Goal: Task Accomplishment & Management: Manage account settings

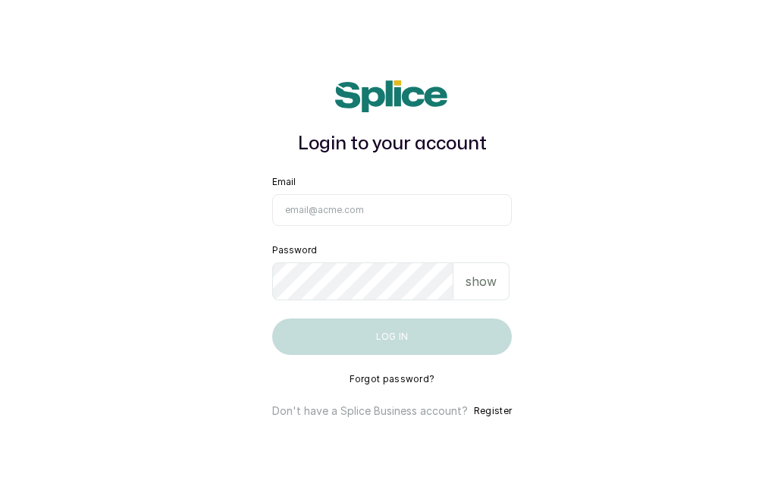
click at [415, 212] on input "Email" at bounding box center [392, 210] width 240 height 32
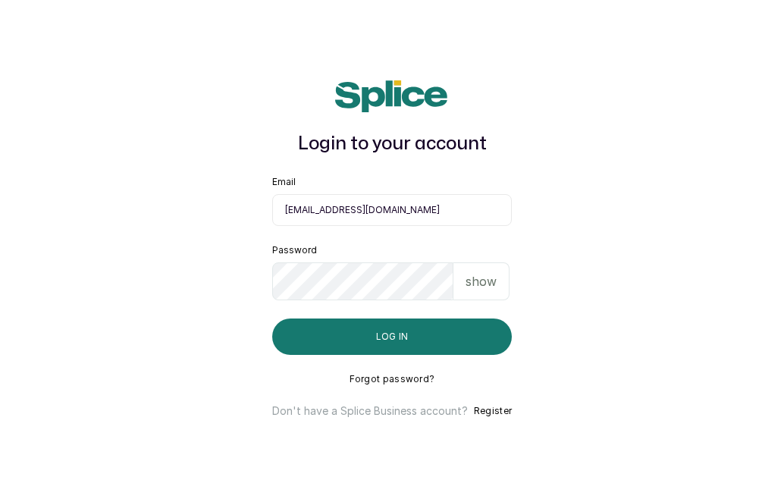
click at [481, 284] on p "show" at bounding box center [481, 281] width 31 height 18
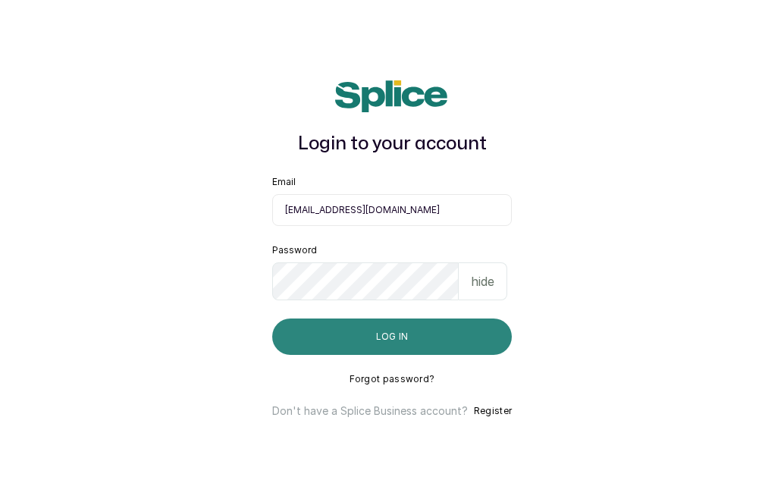
click at [426, 325] on button "Log in" at bounding box center [392, 337] width 240 height 36
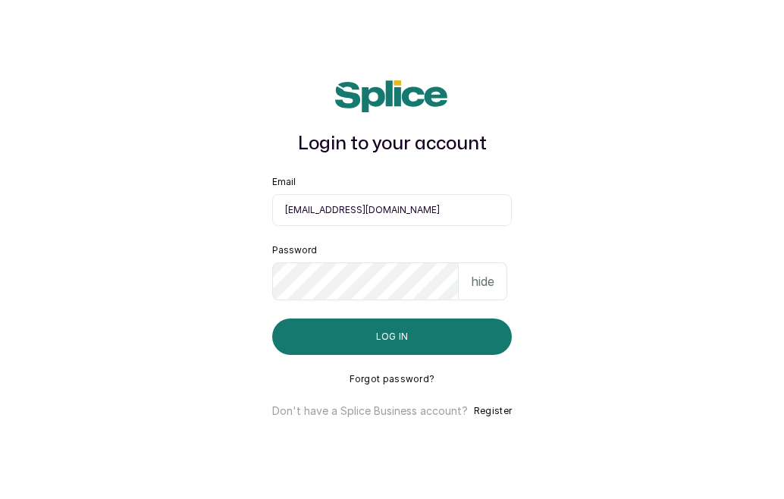
click at [378, 209] on input "ameeraabraham@hotail.com" at bounding box center [392, 210] width 240 height 32
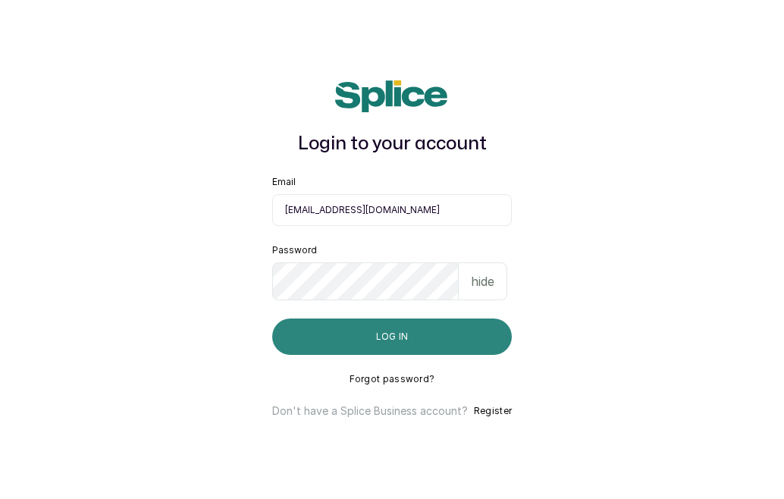
type input "ameeraabraham@hotmail.com"
click at [406, 331] on button "Log in" at bounding box center [392, 337] width 240 height 36
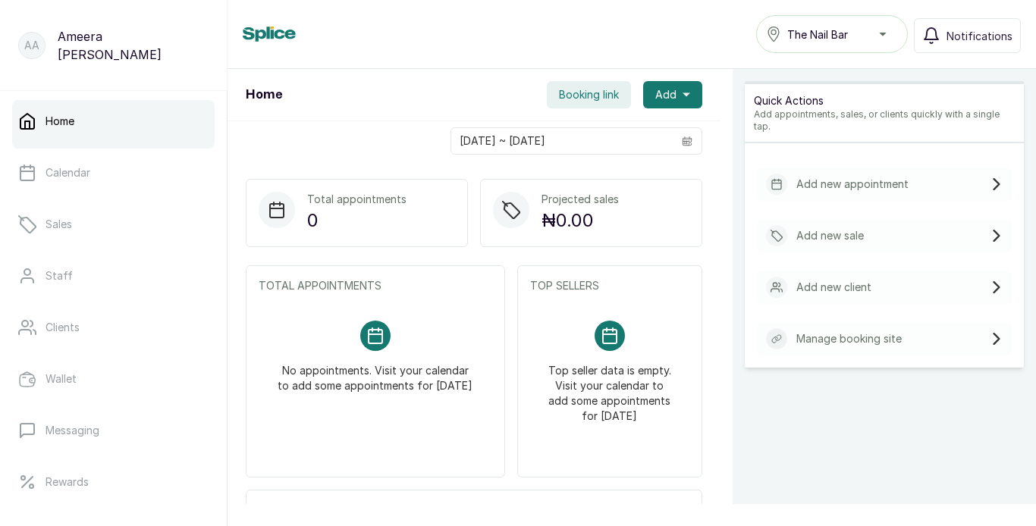
click at [155, 49] on p "[PERSON_NAME]" at bounding box center [133, 45] width 151 height 36
click at [32, 48] on p "AA" at bounding box center [31, 45] width 15 height 15
drag, startPoint x: 210, startPoint y: 186, endPoint x: 218, endPoint y: 295, distance: 109.5
click at [218, 295] on div "Home Calendar Sales Staff Clients Wallet Messaging Rewards Catalogue Money Repo…" at bounding box center [113, 301] width 227 height 421
click at [268, 121] on div "Home Booking link Add" at bounding box center [474, 95] width 493 height 52
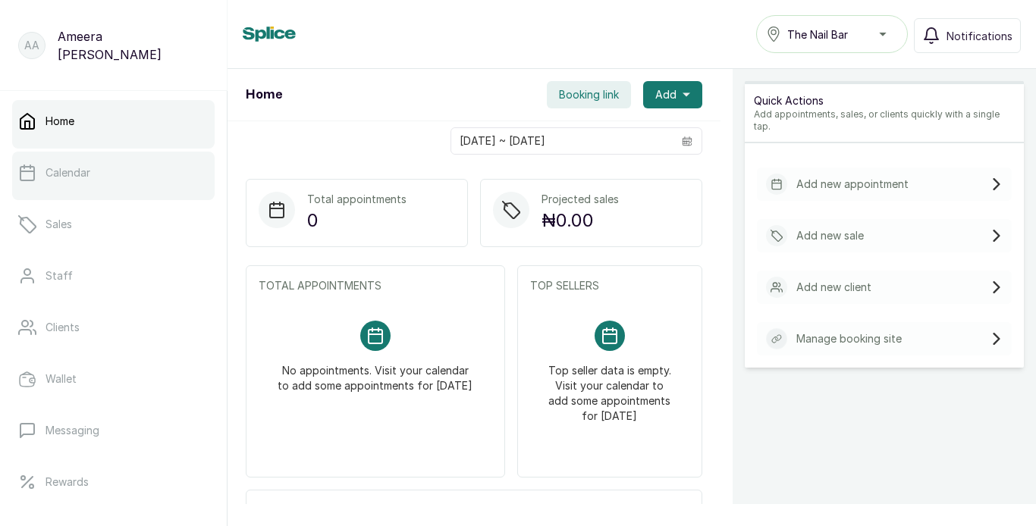
click at [157, 184] on link "Calendar" at bounding box center [113, 173] width 202 height 42
